Goal: Browse casually: Explore the website without a specific task or goal

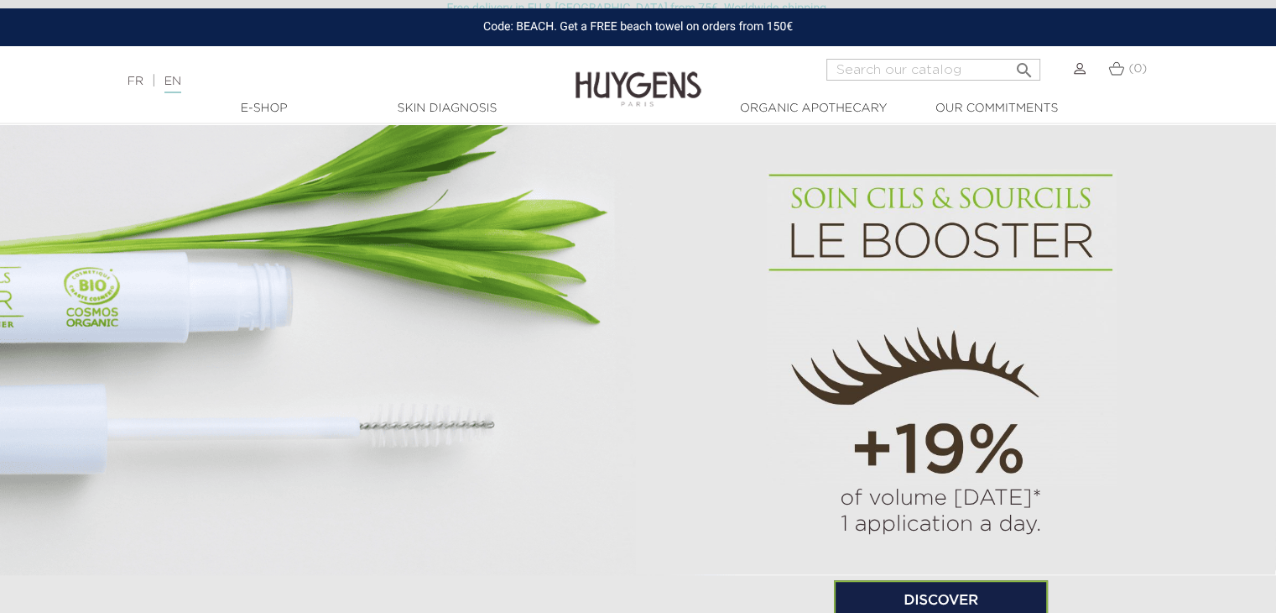
scroll to position [1007, 0]
drag, startPoint x: 824, startPoint y: 502, endPoint x: 1031, endPoint y: 513, distance: 206.7
click at [1030, 513] on p "of volume [DATE]* 1 application a day." at bounding box center [941, 513] width 351 height 52
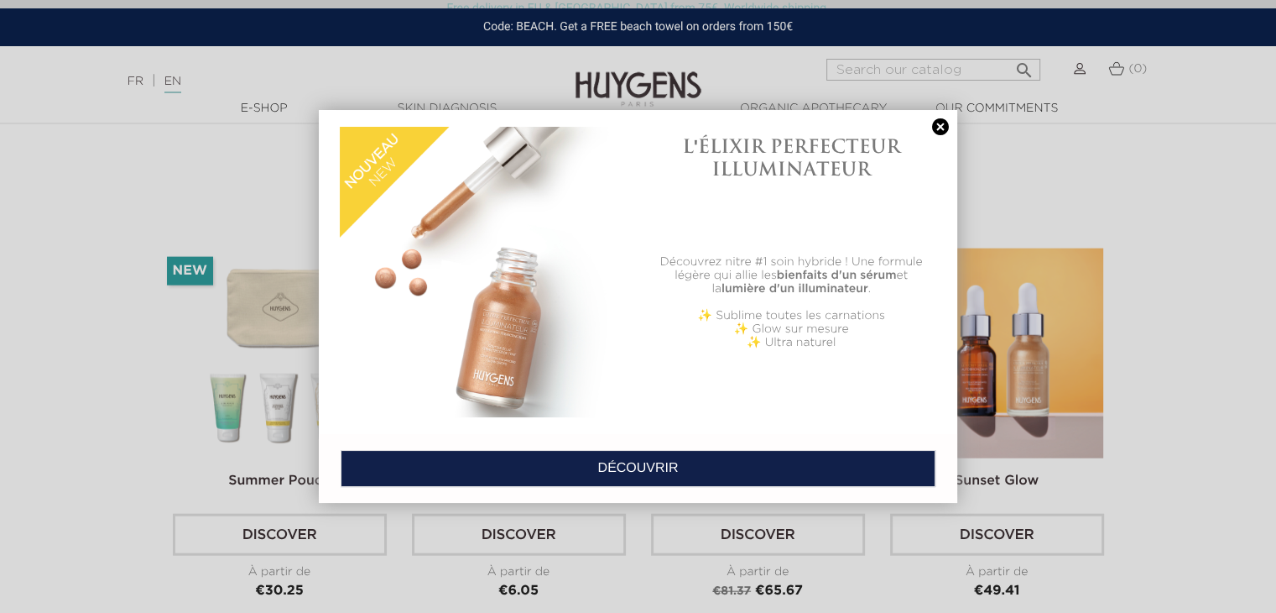
scroll to position [3861, 0]
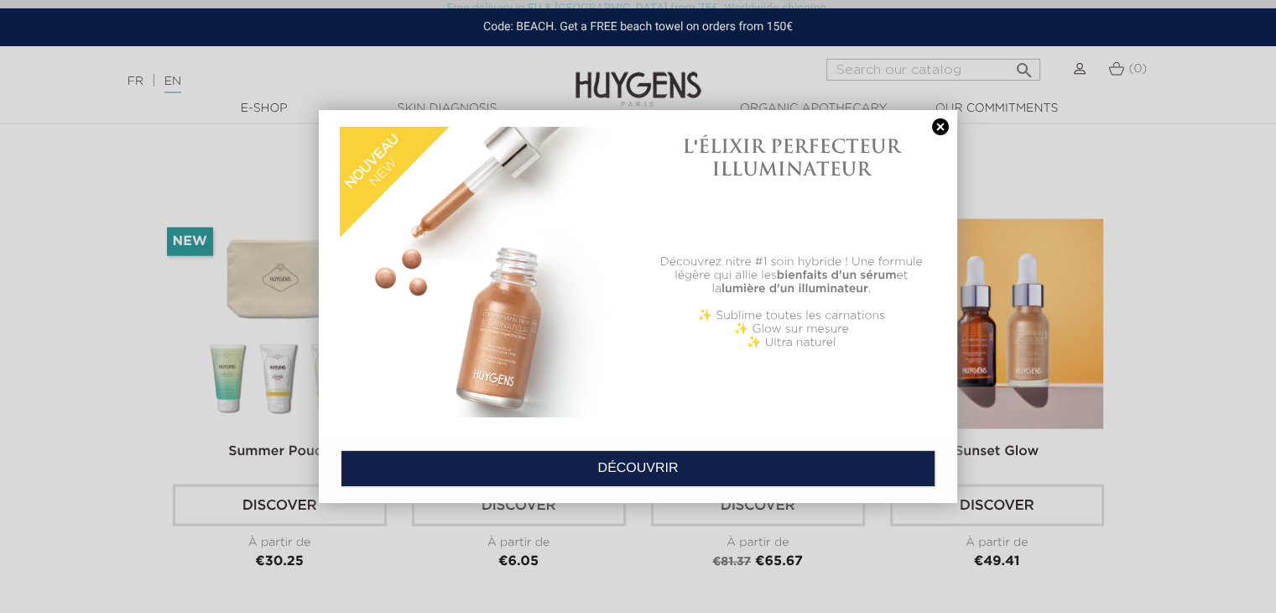
click at [940, 125] on link at bounding box center [940, 127] width 23 height 18
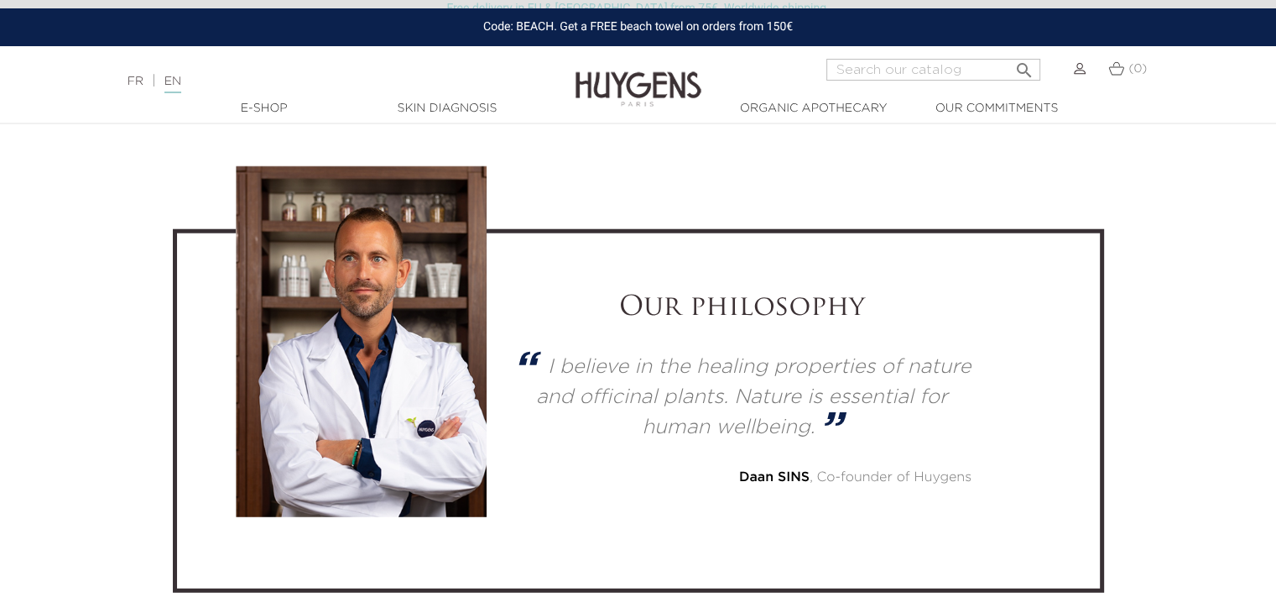
scroll to position [4448, 0]
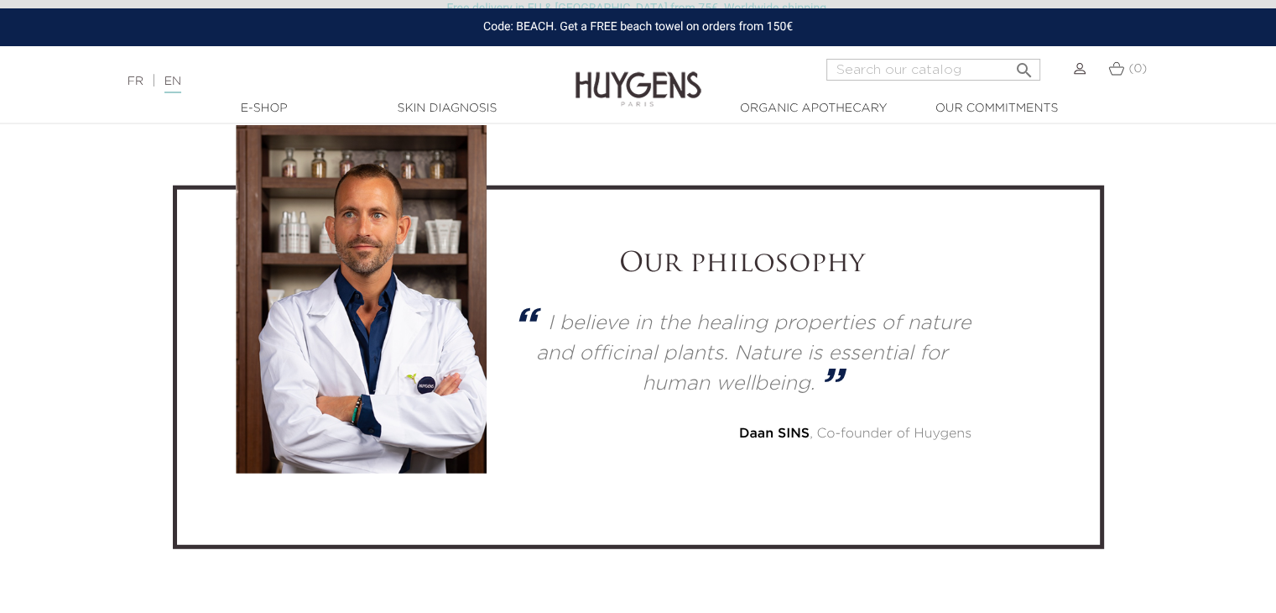
drag, startPoint x: 598, startPoint y: 250, endPoint x: 744, endPoint y: 286, distance: 151.2
click at [765, 273] on h2 "Our philosophy" at bounding box center [741, 264] width 459 height 32
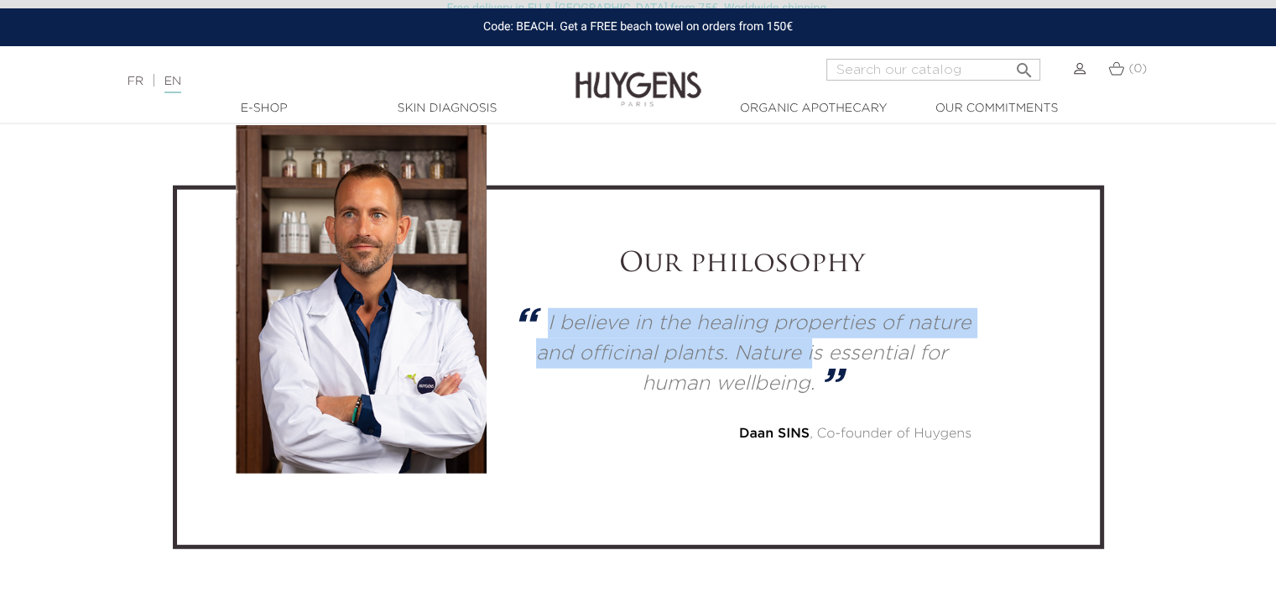
drag, startPoint x: 543, startPoint y: 314, endPoint x: 817, endPoint y: 367, distance: 279.5
click at [817, 364] on blockquote "I believe in the healing properties of nature and officinal plants. Nature is e…" at bounding box center [741, 353] width 459 height 91
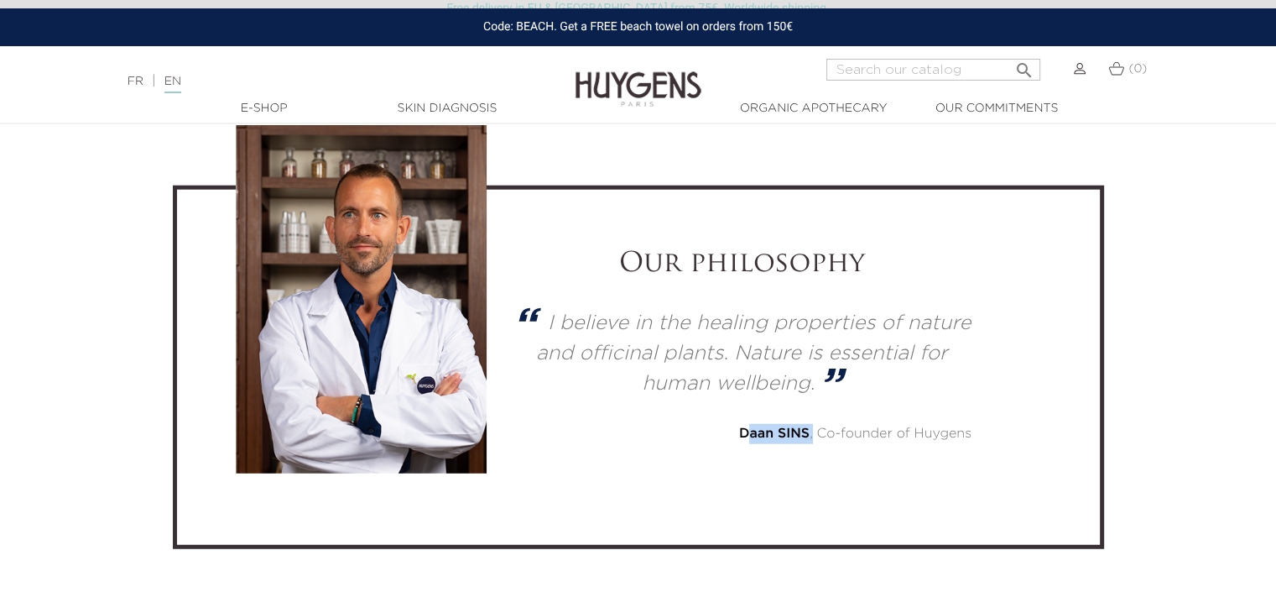
drag, startPoint x: 745, startPoint y: 423, endPoint x: 814, endPoint y: 423, distance: 68.8
click at [813, 424] on div "[PERSON_NAME] , Co-founder of Huygens" at bounding box center [741, 434] width 459 height 20
drag, startPoint x: 871, startPoint y: 427, endPoint x: 975, endPoint y: 425, distance: 104.1
click at [975, 425] on div "Our philosophy I believe in the healing properties of nature and officinal plan…" at bounding box center [741, 345] width 484 height 195
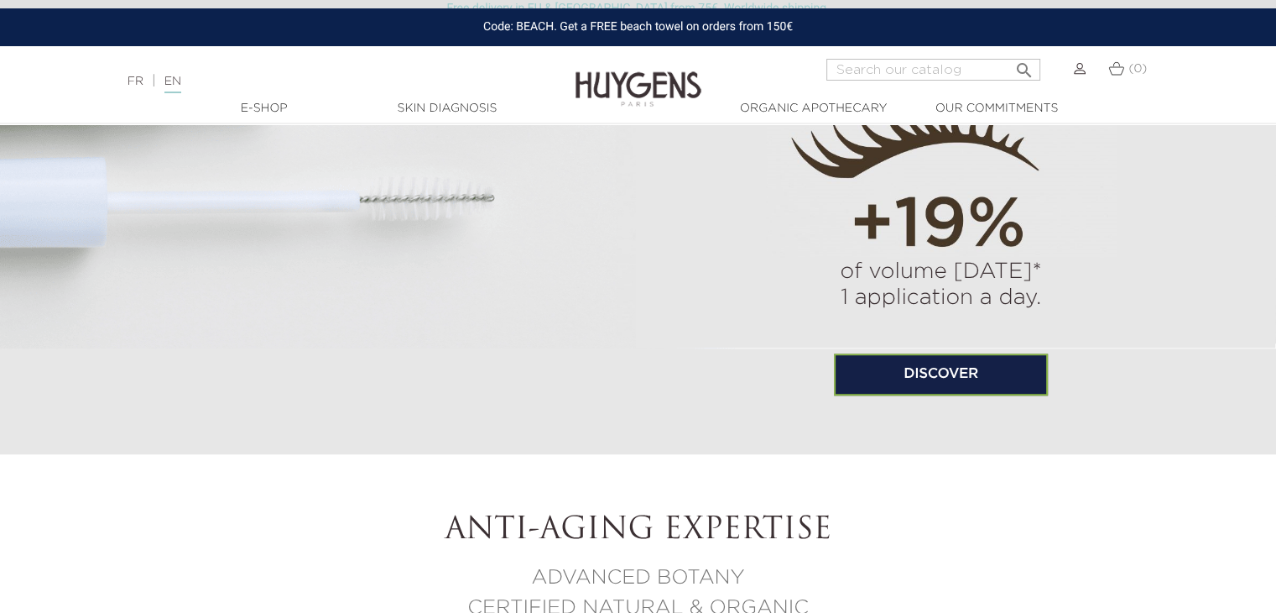
scroll to position [1007, 0]
